Goal: Find specific page/section: Find specific page/section

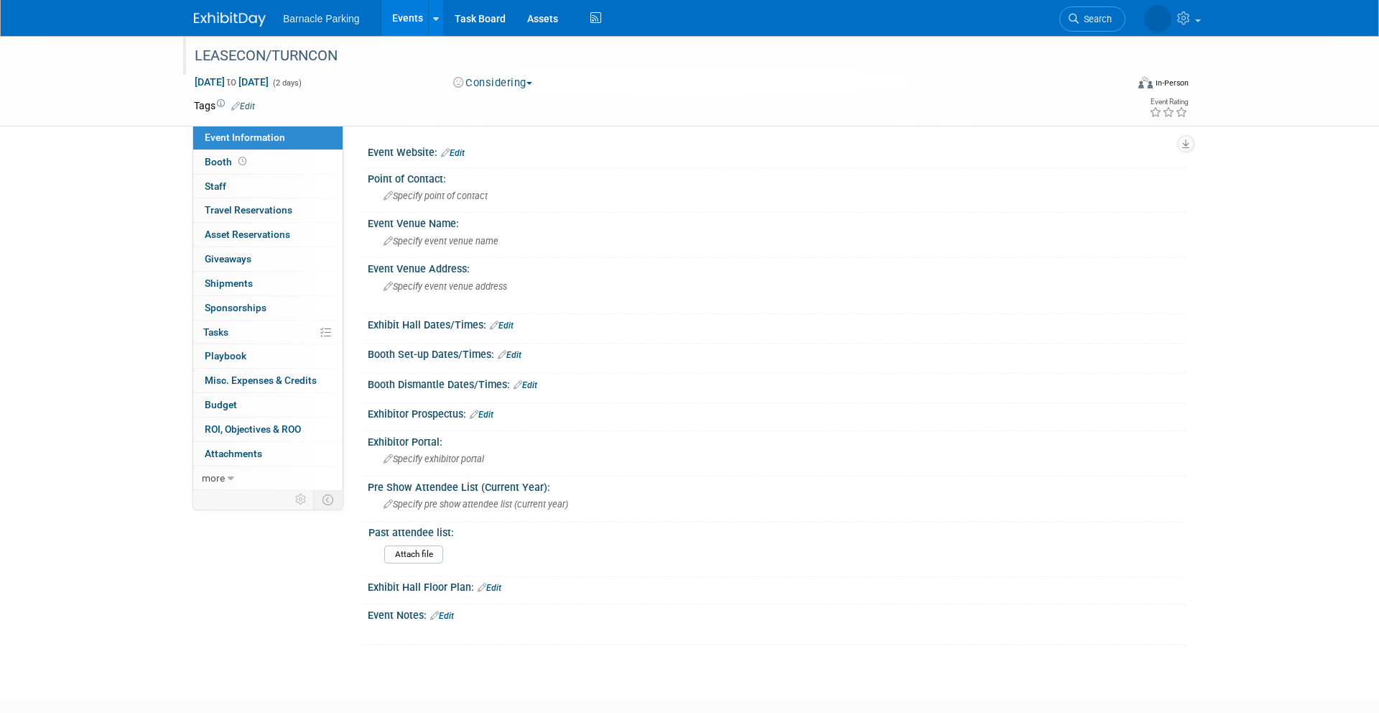
click at [297, 55] on div "LEASECON/TURNCON" at bounding box center [647, 56] width 915 height 26
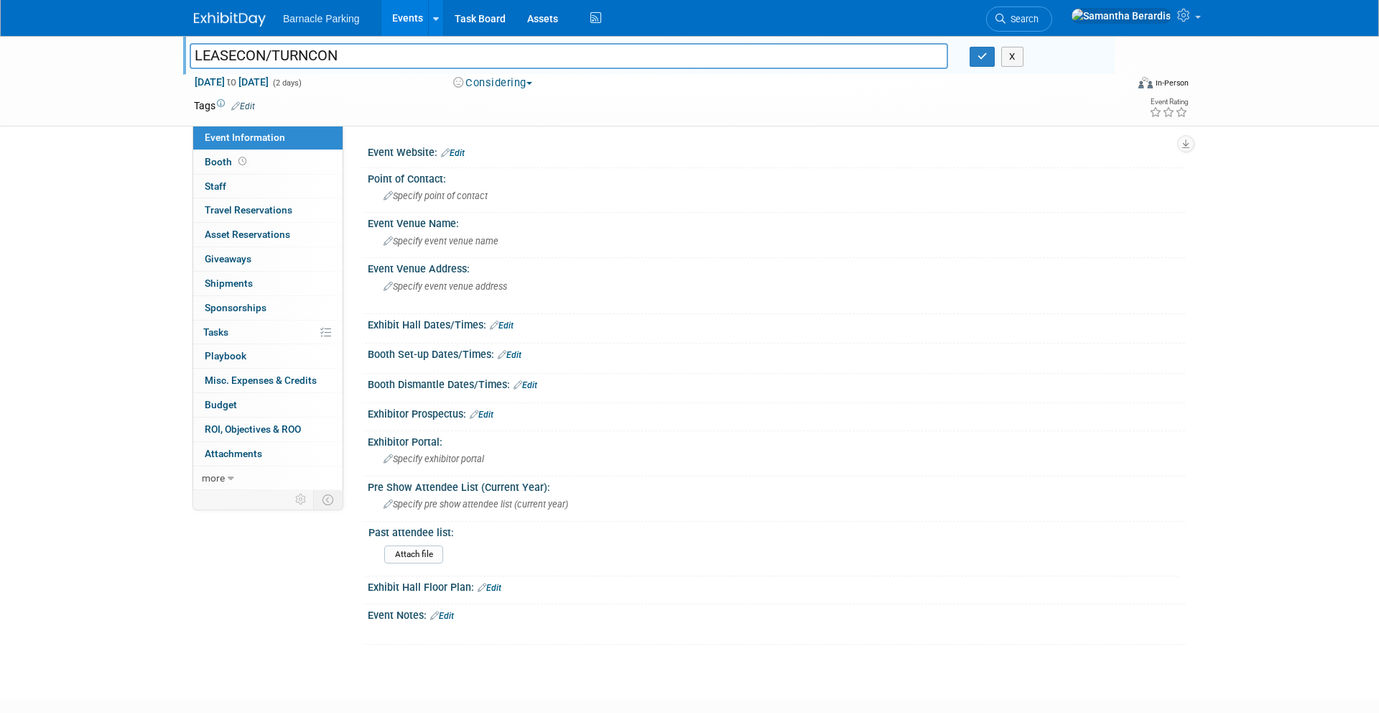
click at [137, 335] on div "LEASECON/TURNCON LEASECON/TURNCON X Dec 8, 2025 to Dec 9, 2025 (2 days) Dec 8, …" at bounding box center [689, 354] width 1379 height 637
click at [135, 79] on div "LEASECON/TURNCON LEASECON/TURNCON X Dec 8, 2025 to Dec 9, 2025 (2 days) Dec 8, …" at bounding box center [689, 81] width 1379 height 91
click at [782, 111] on td at bounding box center [637, 105] width 764 height 14
click at [1012, 56] on button "X" at bounding box center [1013, 57] width 22 height 20
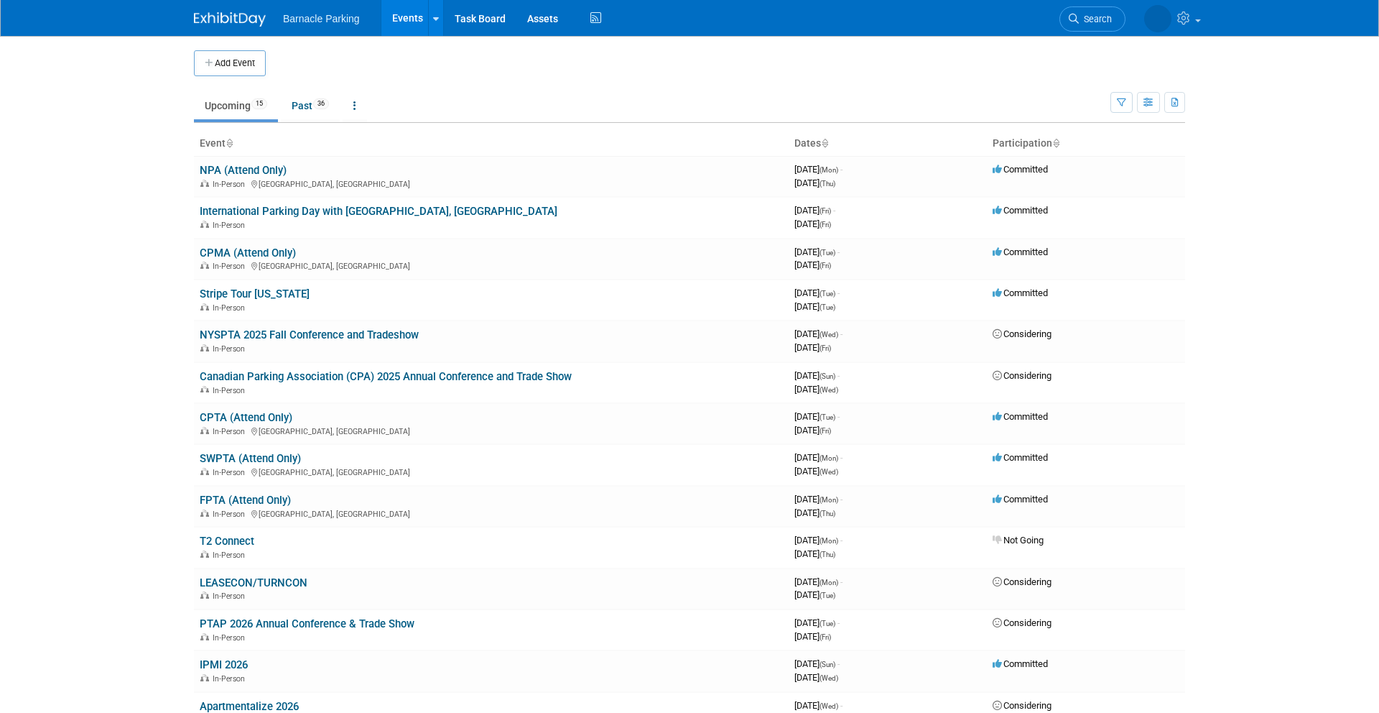
click at [152, 249] on body "Barnacle Parking Events Add Event Bulk Upload Events Shareable Event Boards Rec…" at bounding box center [689, 356] width 1379 height 713
click at [224, 254] on link "CPMA (Attend Only)" at bounding box center [248, 252] width 96 height 13
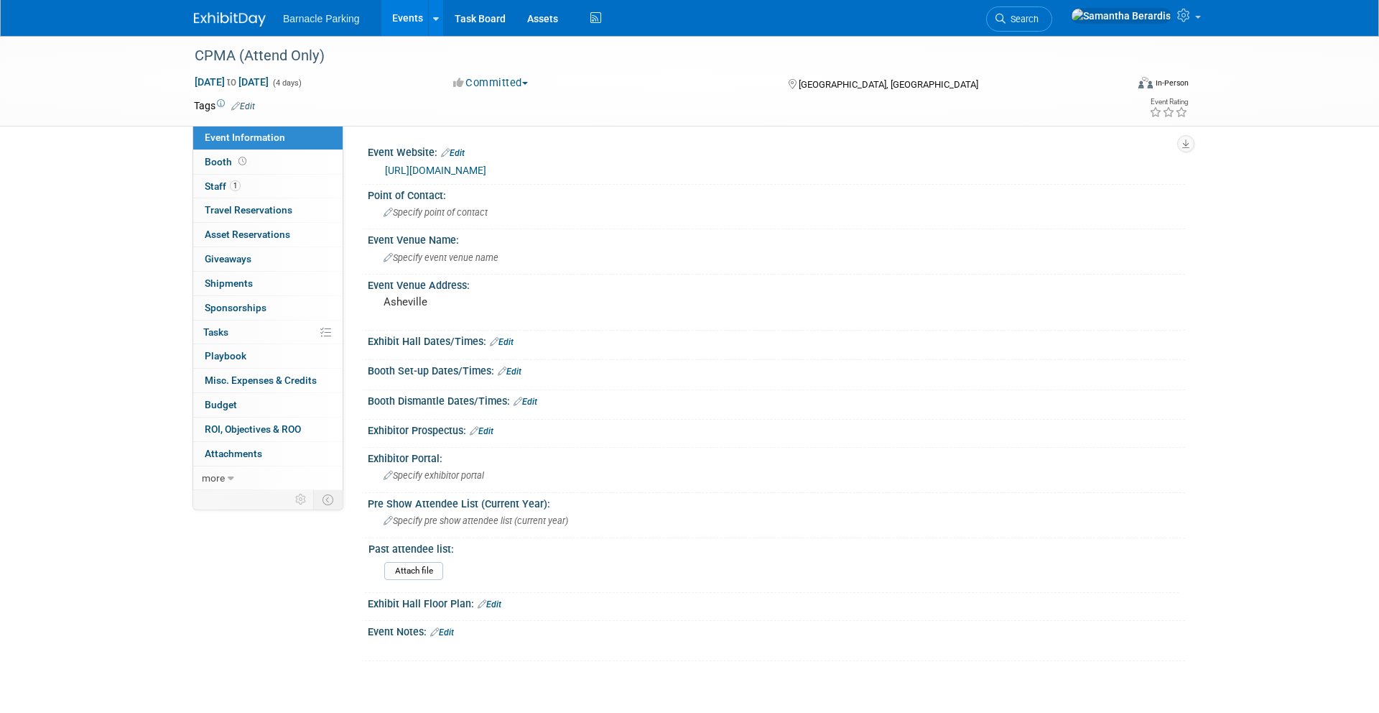
click at [133, 264] on div "CPMA (Attend Only) [DATE] to [DATE] (4 days) [DATE] to [DATE] Committed Committ…" at bounding box center [689, 363] width 1379 height 654
click at [486, 172] on link "[URL][DOMAIN_NAME]" at bounding box center [435, 170] width 101 height 11
